Goal: Task Accomplishment & Management: Manage account settings

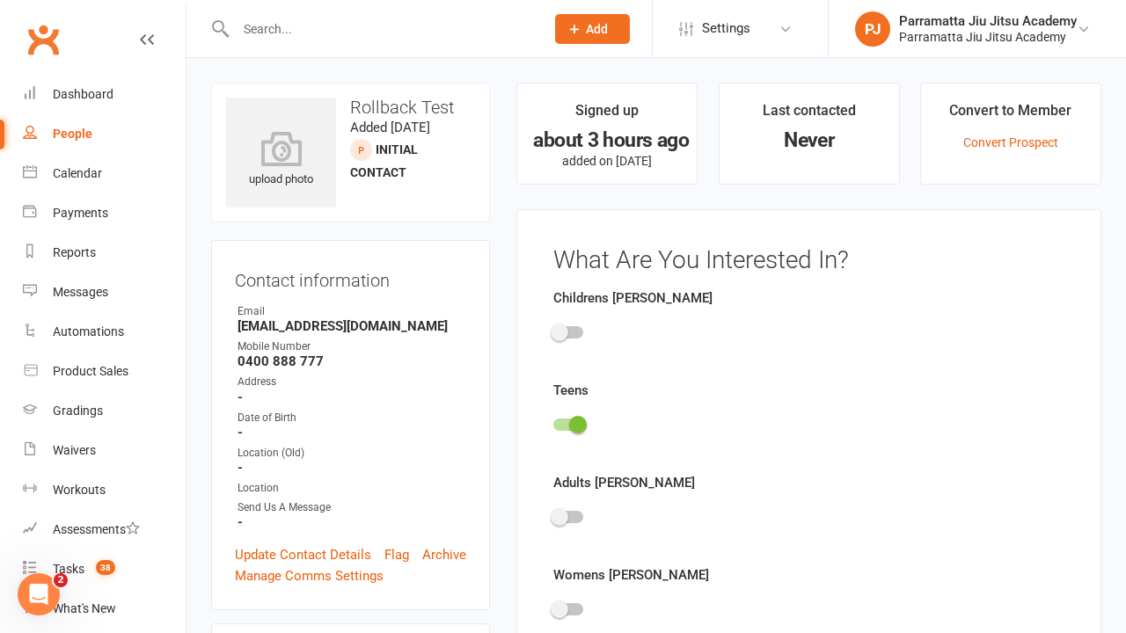
scroll to position [121, 0]
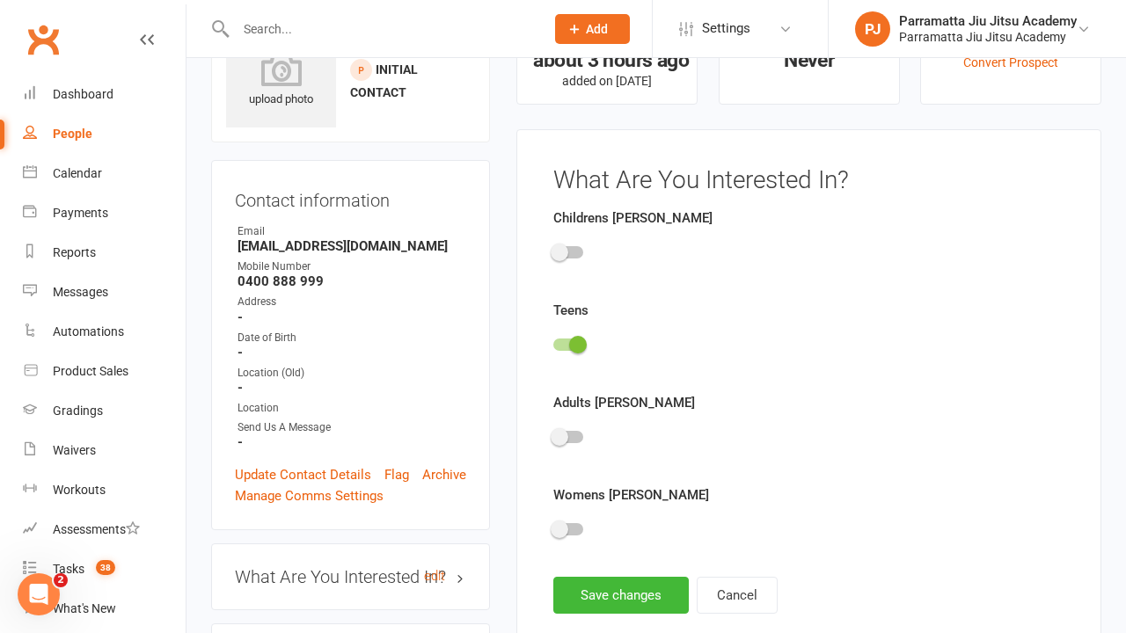
scroll to position [121, 0]
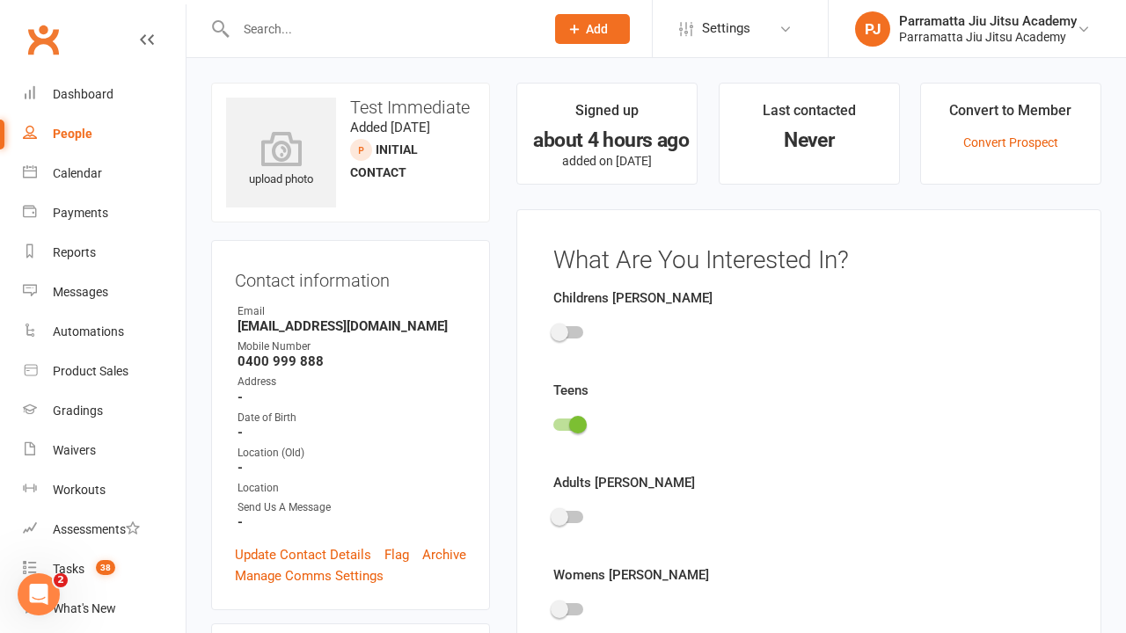
scroll to position [121, 0]
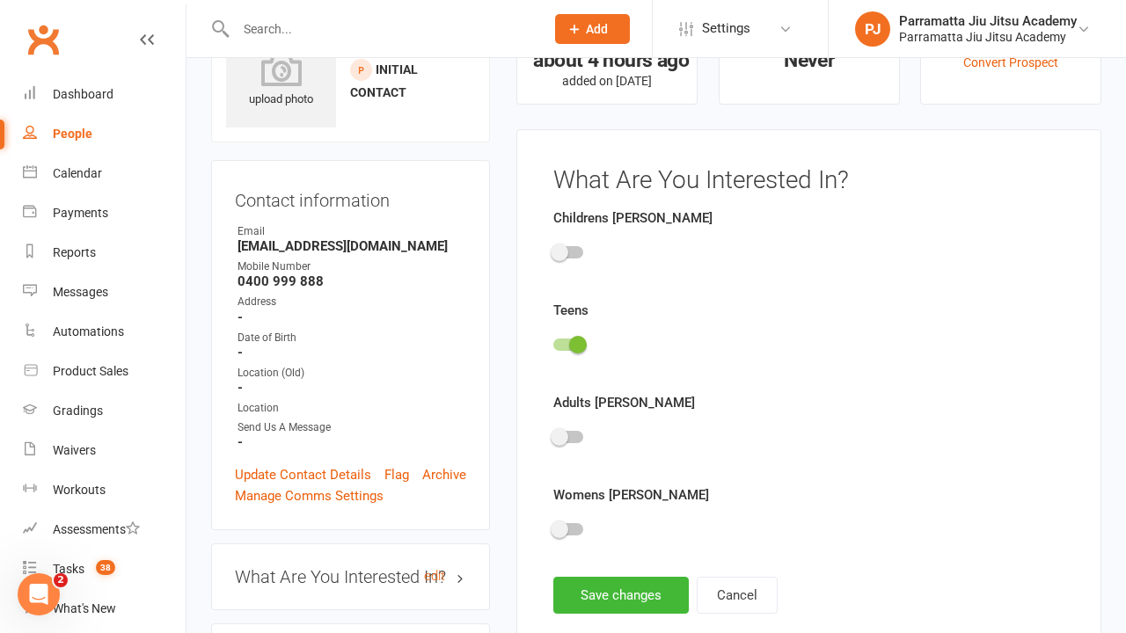
scroll to position [121, 0]
